Goal: Task Accomplishment & Management: Complete application form

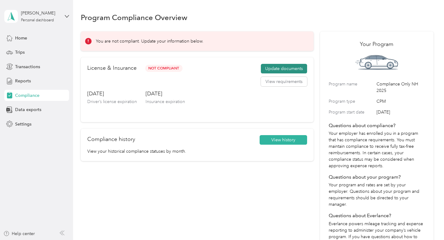
click at [276, 68] on button "Update documents" at bounding box center [284, 69] width 46 height 10
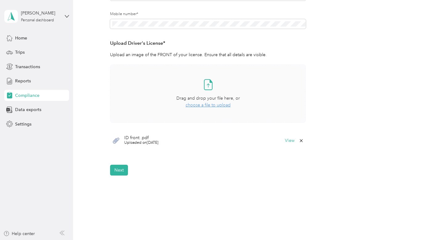
scroll to position [140, 0]
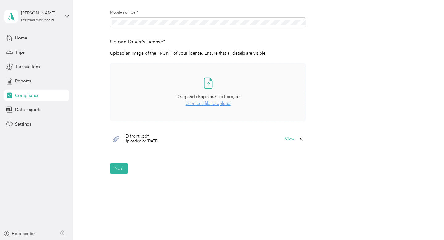
click at [213, 102] on span "choose a file to upload" at bounding box center [208, 103] width 45 height 5
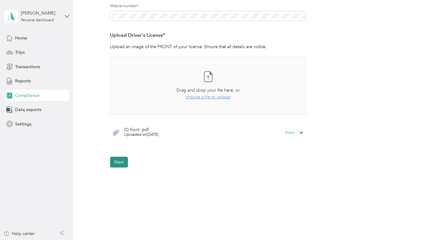
click at [124, 162] on button "Next" at bounding box center [119, 162] width 18 height 11
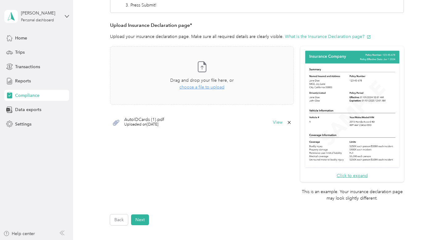
scroll to position [124, 0]
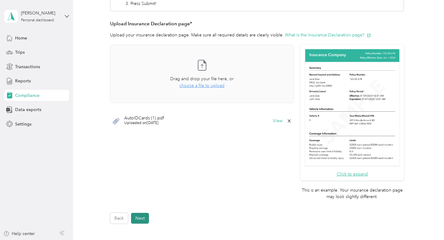
click at [141, 219] on button "Next" at bounding box center [140, 218] width 18 height 11
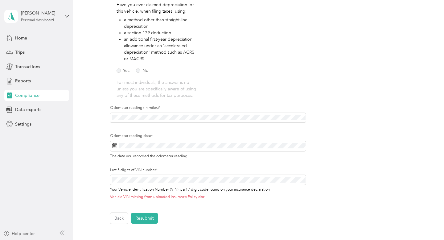
scroll to position [121, 0]
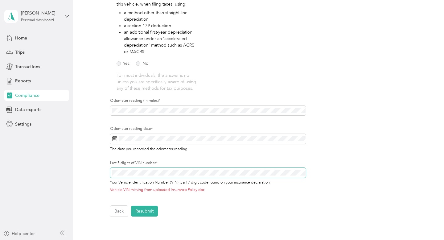
click at [103, 174] on div "Employee details & driver’s license License Insurance declaration Insurance Veh…" at bounding box center [257, 78] width 353 height 278
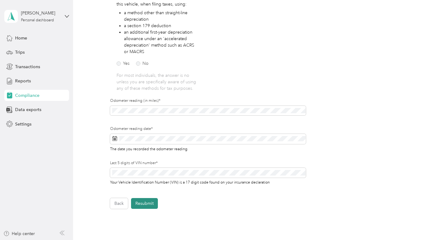
click at [142, 207] on button "Resubmit" at bounding box center [144, 203] width 27 height 11
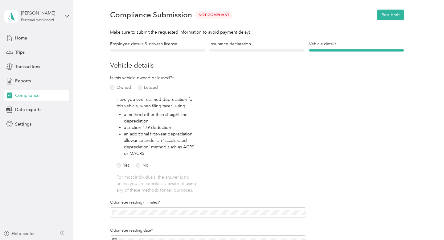
scroll to position [7, 0]
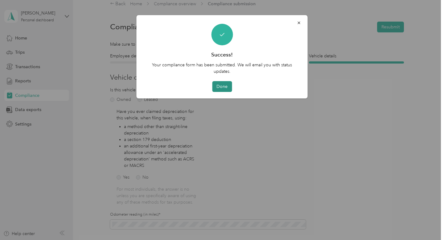
click at [224, 84] on button "Done" at bounding box center [222, 86] width 20 height 11
